Goal: Complete application form

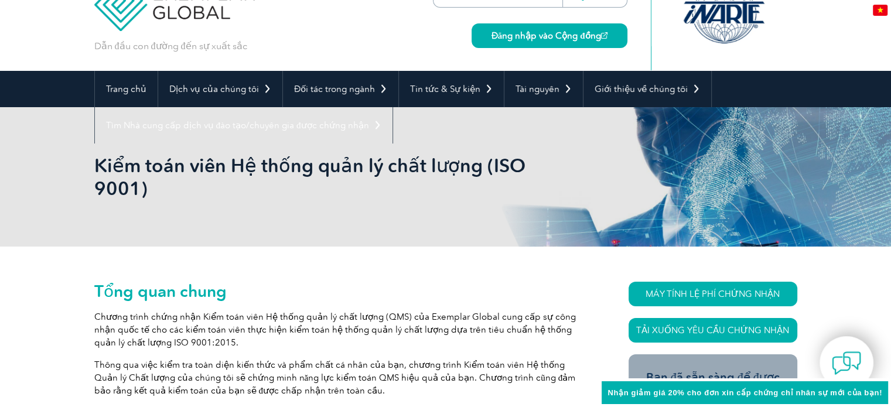
scroll to position [156, 0]
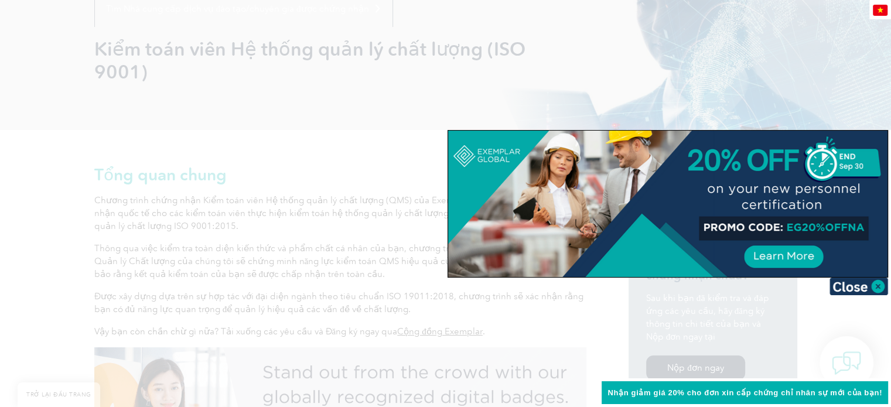
click at [841, 26] on div at bounding box center [445, 203] width 891 height 407
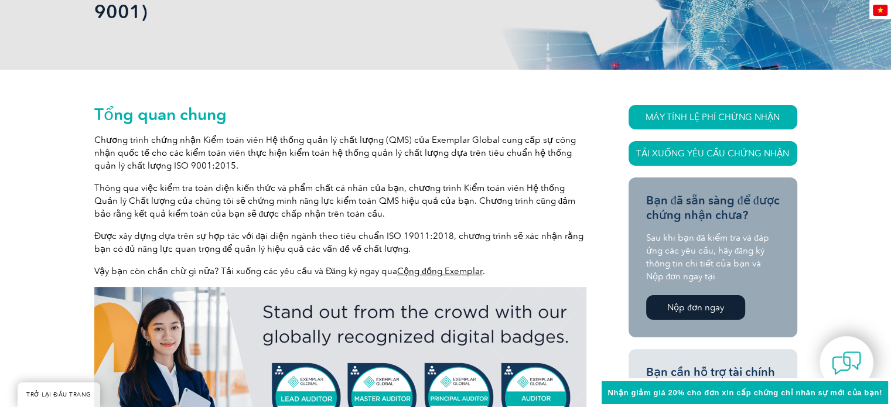
scroll to position [351, 0]
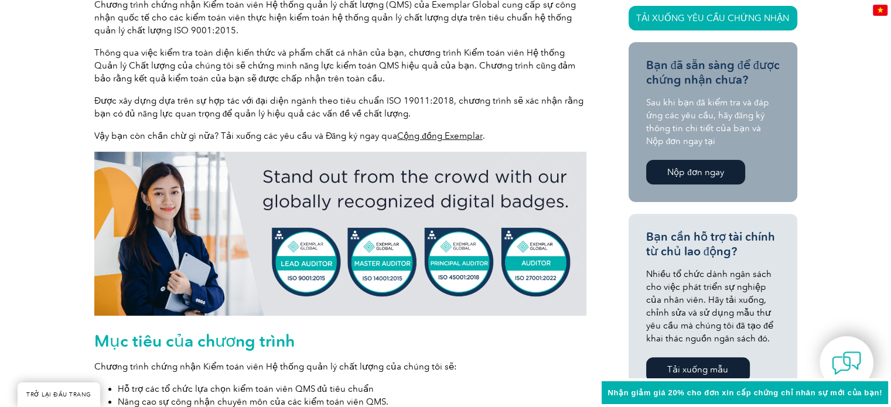
click at [672, 170] on font "Nộp đơn ngay" at bounding box center [695, 172] width 57 height 11
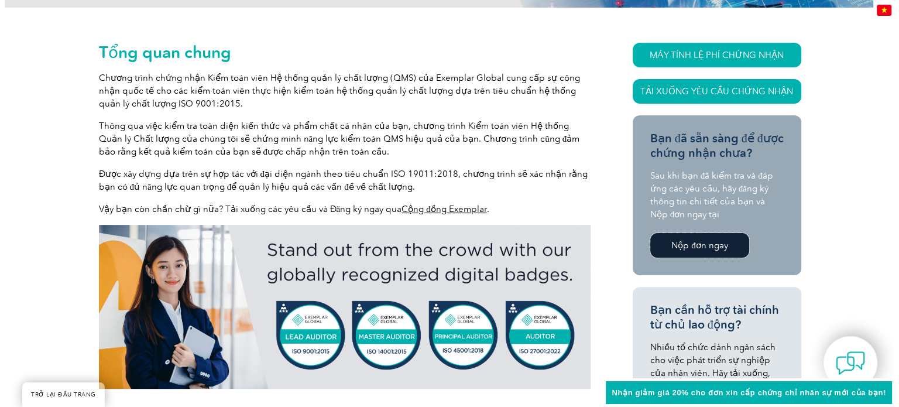
scroll to position [273, 0]
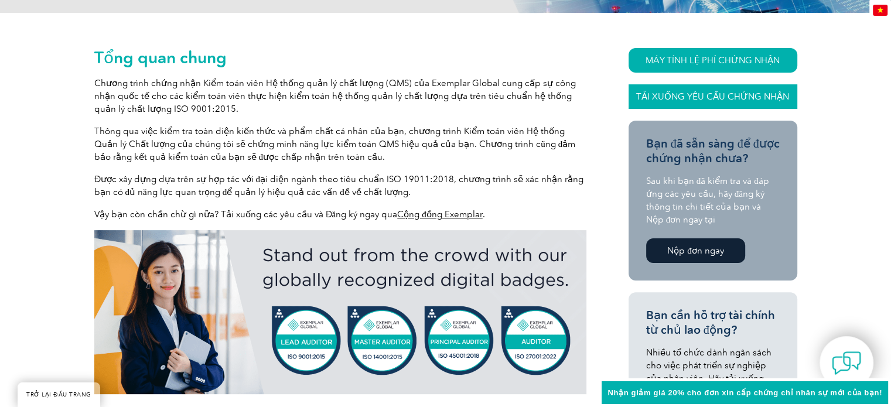
click at [675, 93] on font "Tải xuống Yêu cầu chứng nhận" at bounding box center [712, 96] width 153 height 11
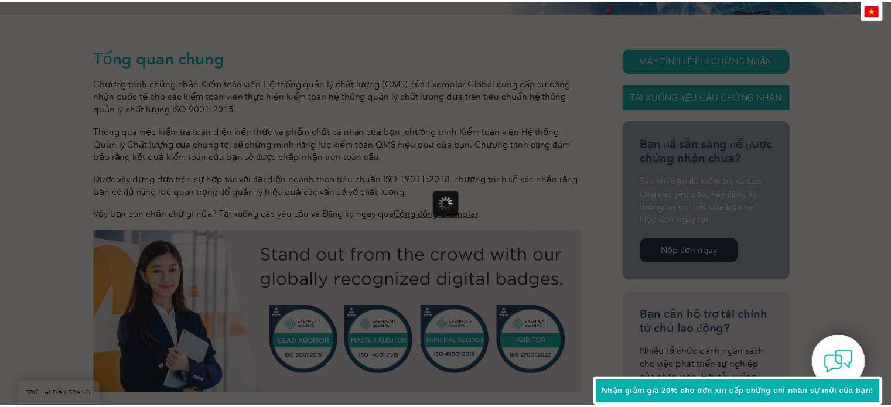
scroll to position [0, 0]
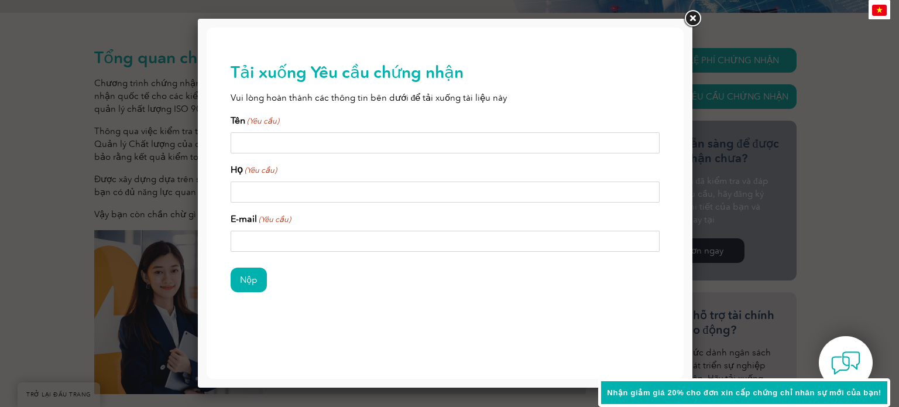
click at [692, 18] on link at bounding box center [692, 18] width 21 height 21
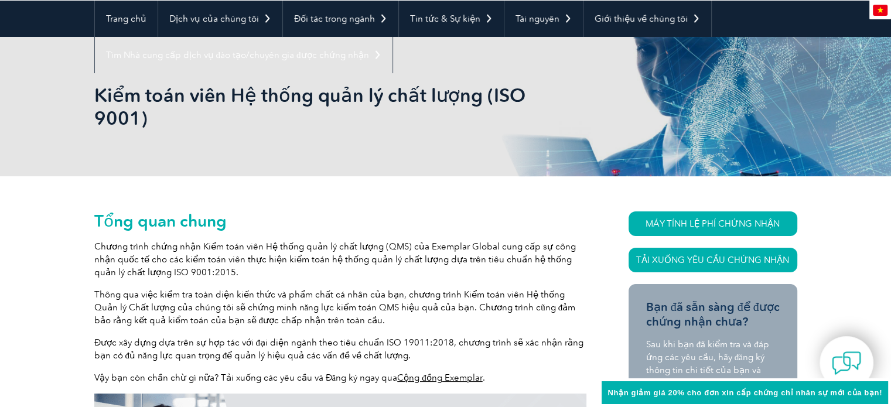
scroll to position [78, 0]
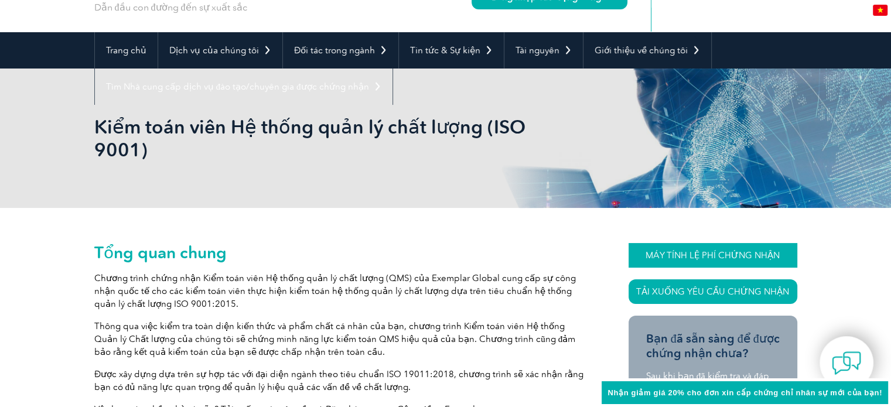
click at [655, 254] on font "MÁY TÍNH LỆ PHÍ CHỨNG NHẬN" at bounding box center [712, 255] width 134 height 11
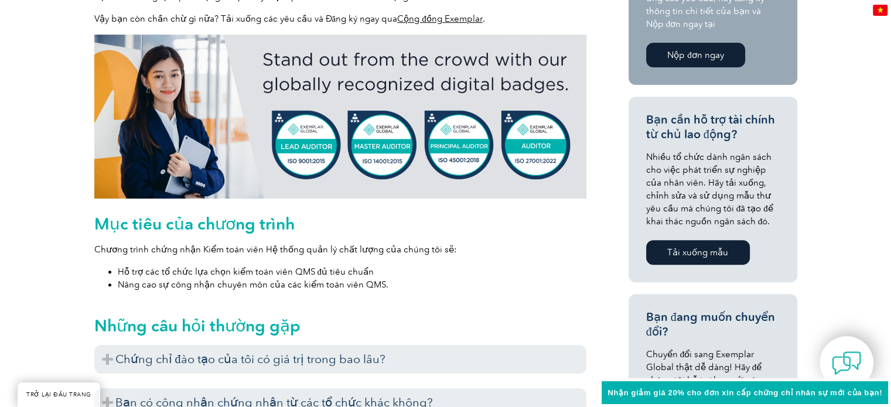
scroll to position [703, 0]
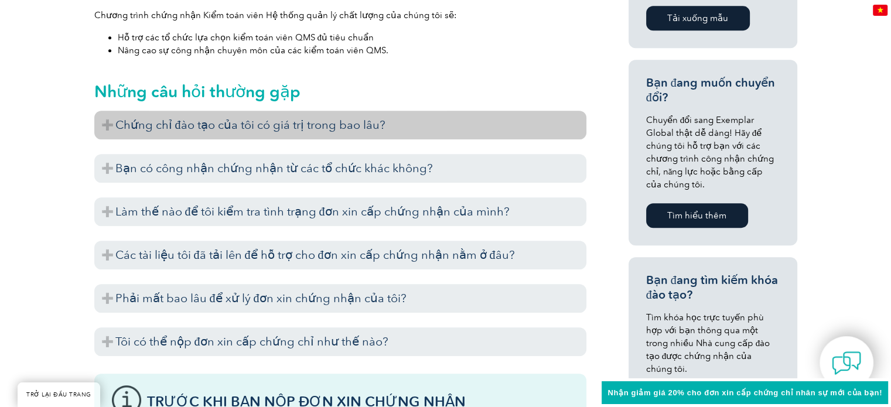
click at [127, 119] on font "Chứng chỉ đào tạo của tôi có giá trị trong bao lâu?" at bounding box center [250, 125] width 270 height 14
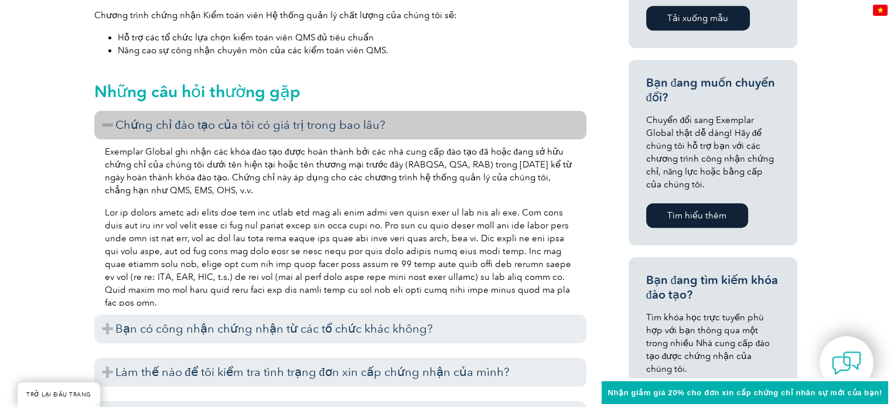
click at [127, 119] on font "Chứng chỉ đào tạo của tôi có giá trị trong bao lâu?" at bounding box center [250, 125] width 270 height 14
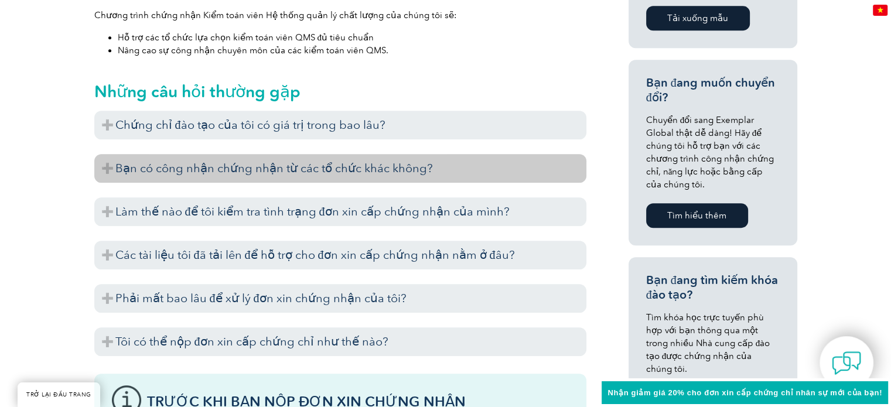
click at [128, 168] on font "Bạn có công nhận chứng nhận từ các tổ chức khác không?" at bounding box center [273, 168] width 317 height 14
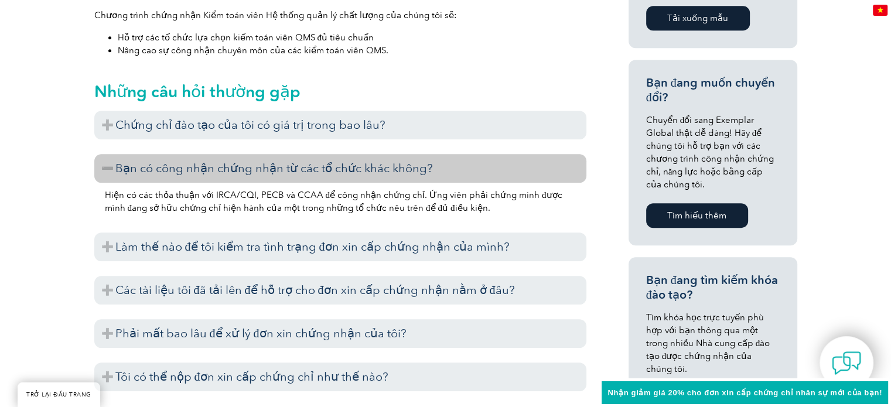
click at [128, 168] on font "Bạn có công nhận chứng nhận từ các tổ chức khác không?" at bounding box center [273, 168] width 317 height 14
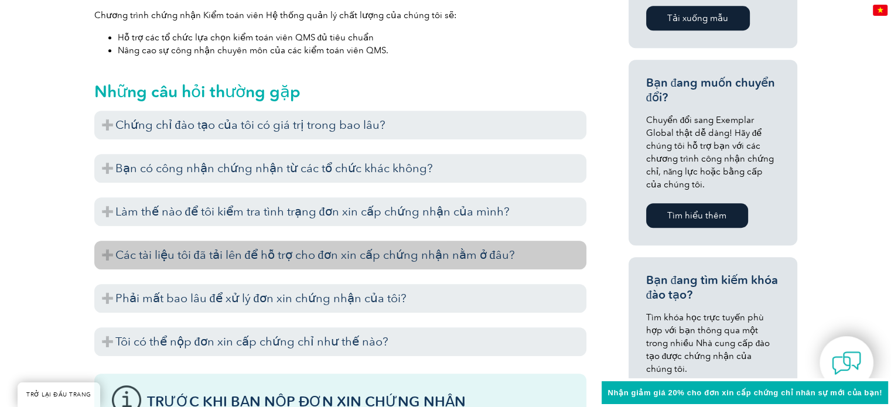
click at [138, 250] on font "Các tài liệu tôi đã tải lên để hỗ trợ cho đơn xin cấp chứng nhận nằm ở đâu?" at bounding box center [314, 255] width 399 height 14
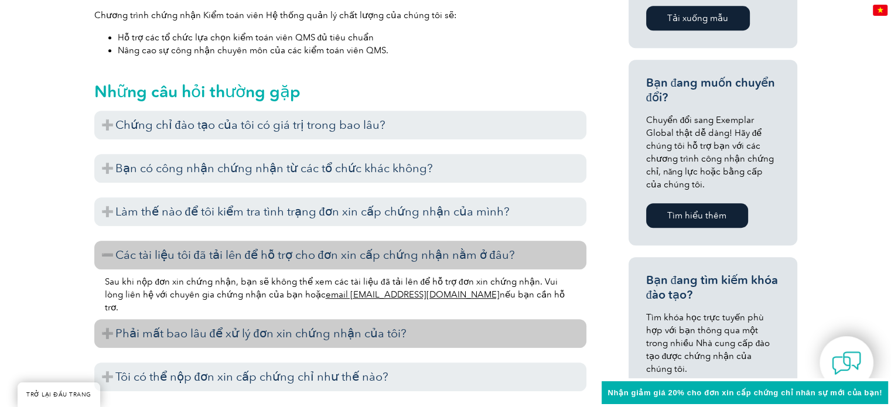
click at [143, 340] on h3 "Phải mất bao lâu để xử lý đơn xin chứng nhận của tôi?" at bounding box center [340, 333] width 492 height 29
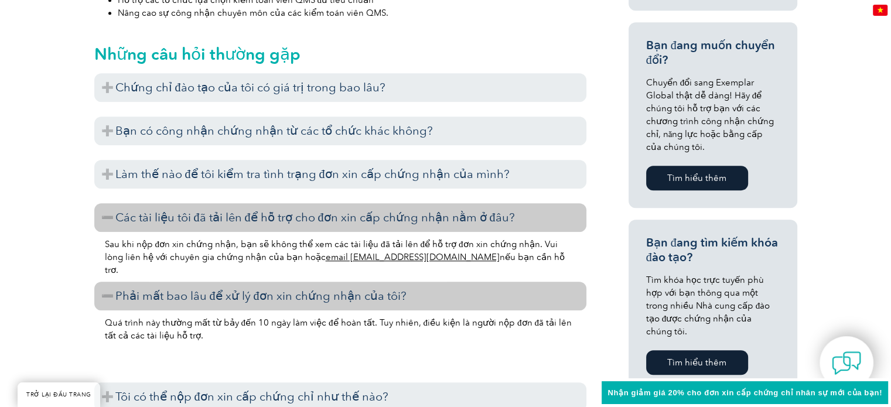
scroll to position [781, 0]
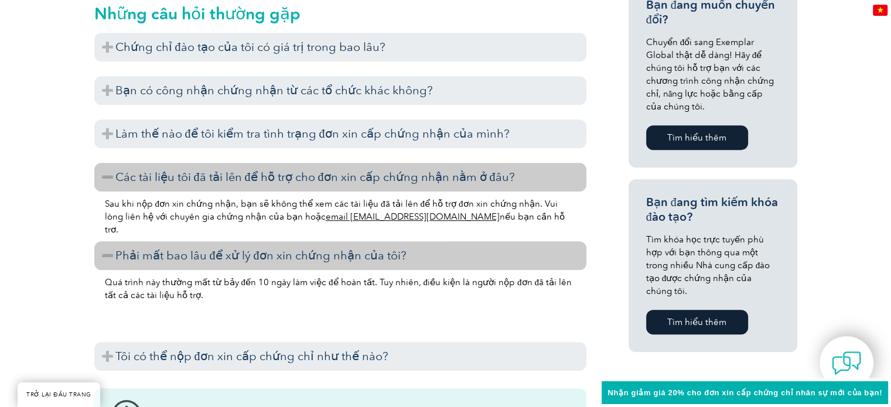
click at [136, 170] on font "Các tài liệu tôi đã tải lên để hỗ trợ cho đơn xin cấp chứng nhận nằm ở đâu?" at bounding box center [314, 177] width 399 height 14
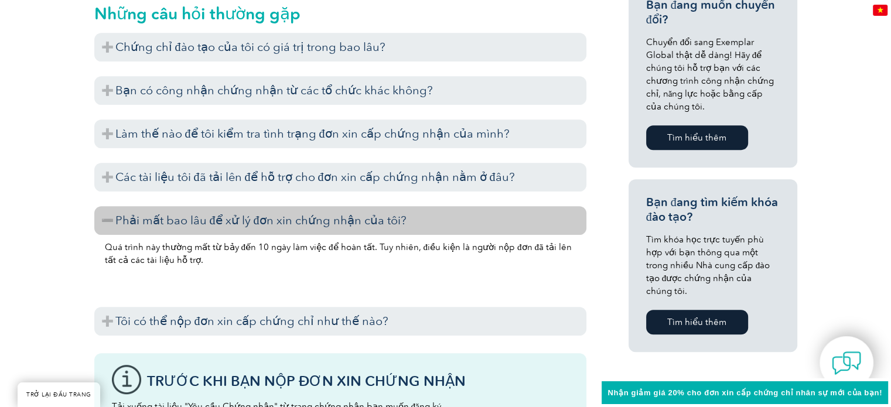
click at [129, 217] on font "Phải mất bao lâu để xử lý đơn xin chứng nhận của tôi?" at bounding box center [260, 220] width 291 height 14
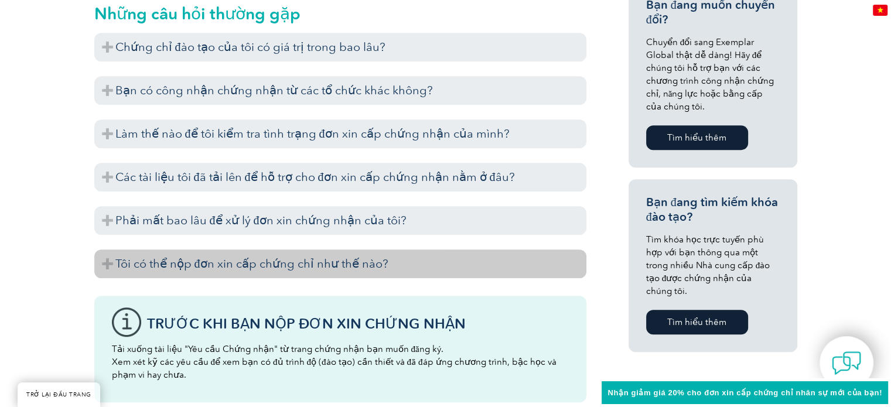
click at [129, 261] on font "Tôi có thể nộp đơn xin cấp chứng chỉ như thế nào?" at bounding box center [251, 263] width 273 height 14
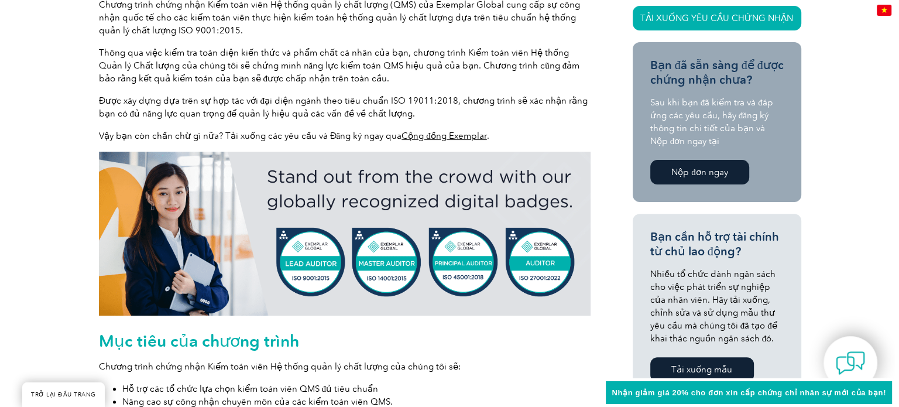
scroll to position [234, 0]
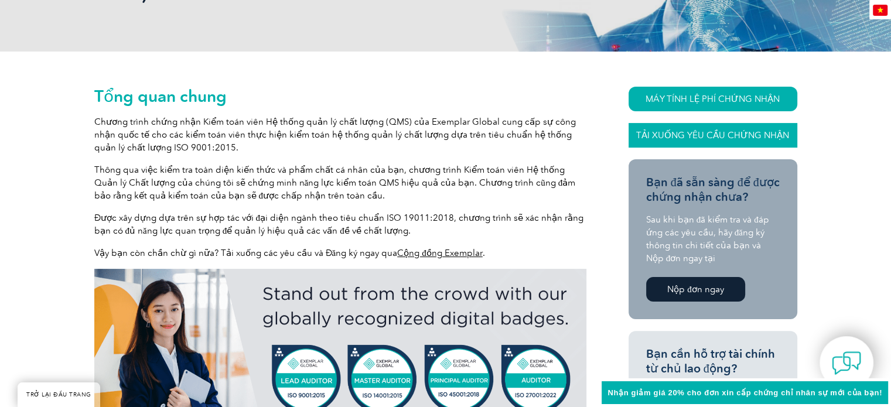
click at [668, 138] on font "Tải xuống Yêu cầu chứng nhận" at bounding box center [712, 135] width 153 height 11
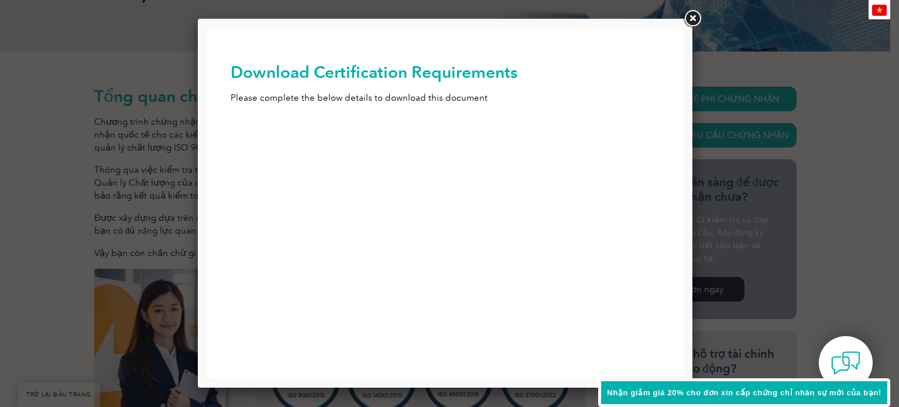
scroll to position [0, 0]
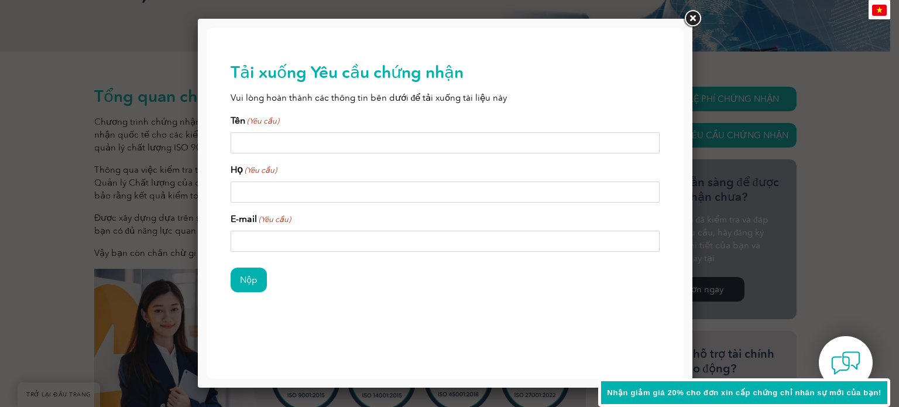
click at [274, 144] on input "Tên (Yêu cầu)" at bounding box center [446, 142] width 430 height 21
type input "N"
type input "DAI"
click at [244, 189] on input "Họ (Yêu cầu)" at bounding box center [446, 192] width 430 height 21
type input "[PERSON_NAME]"
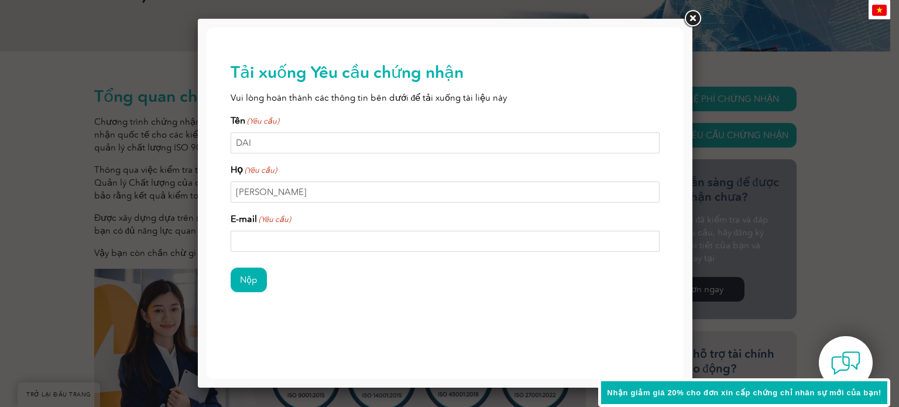
click at [274, 244] on input "E-mail (Yêu cầu)" at bounding box center [446, 241] width 430 height 21
type input "d"
type input "[EMAIL_ADDRESS][DOMAIN_NAME]"
click at [260, 280] on input "Nộp" at bounding box center [249, 280] width 36 height 25
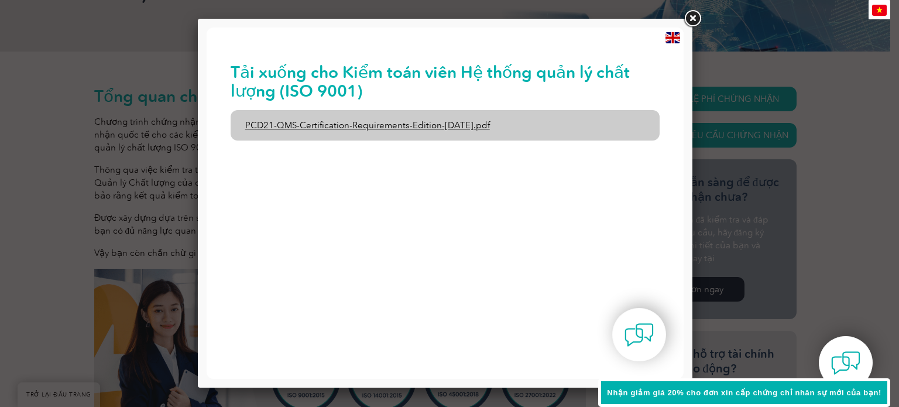
click at [363, 126] on font "PCD21-QMS-Certification-Requirements-Edition-[DATE].pdf" at bounding box center [367, 125] width 245 height 11
